Goal: Navigation & Orientation: Find specific page/section

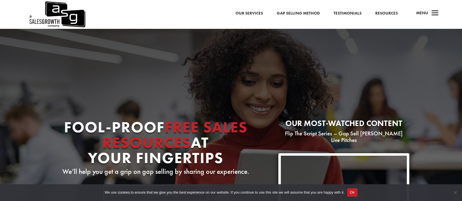
click at [434, 10] on span "a" at bounding box center [435, 13] width 11 height 11
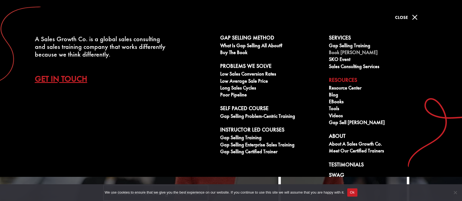
click at [347, 51] on link "Book [PERSON_NAME]" at bounding box center [380, 53] width 103 height 7
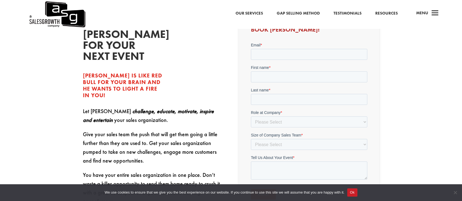
scroll to position [229, 0]
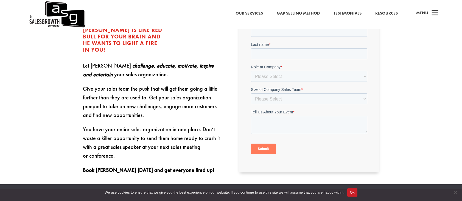
click at [351, 15] on link "Testimonials" at bounding box center [348, 13] width 28 height 7
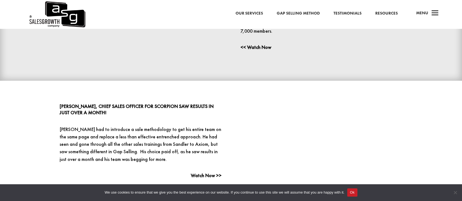
scroll to position [412, 0]
